Goal: Communication & Community: Answer question/provide support

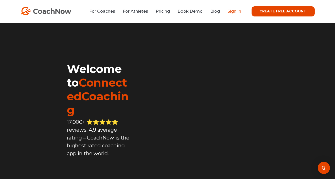
click at [237, 12] on link "Sign In" at bounding box center [235, 11] width 14 height 5
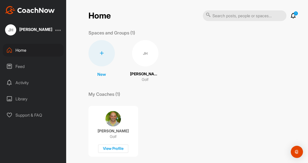
click at [293, 16] on icon at bounding box center [293, 16] width 6 height 6
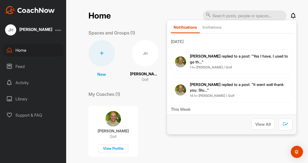
click at [226, 57] on span "[PERSON_NAME] replied to a post : "Yes I have, I used to go th..."" at bounding box center [239, 59] width 98 height 11
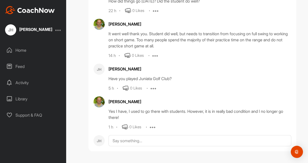
scroll to position [38104, 0]
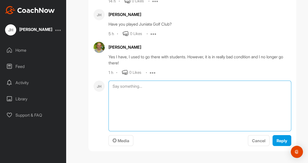
click at [113, 131] on textarea at bounding box center [199, 106] width 183 height 51
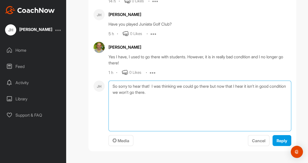
scroll to position [38158, 0]
type textarea "So sorry to hear that! I was thinking we could go there but now that I hear it …"
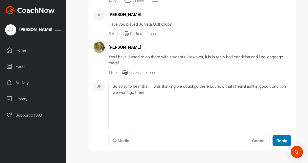
click at [278, 144] on button "Reply" at bounding box center [281, 140] width 19 height 11
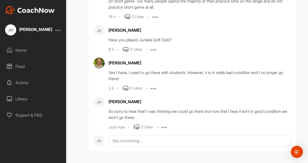
scroll to position [38135, 0]
